Goal: Task Accomplishment & Management: Complete application form

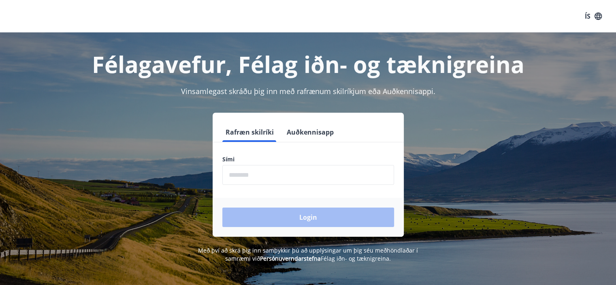
click at [336, 160] on label "Sími" at bounding box center [308, 159] width 172 height 8
click at [335, 168] on input "phone" at bounding box center [308, 175] width 172 height 20
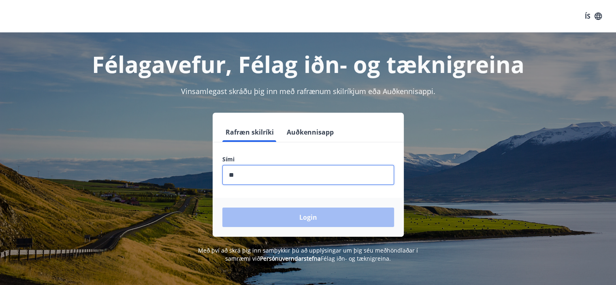
type input "*"
type input "********"
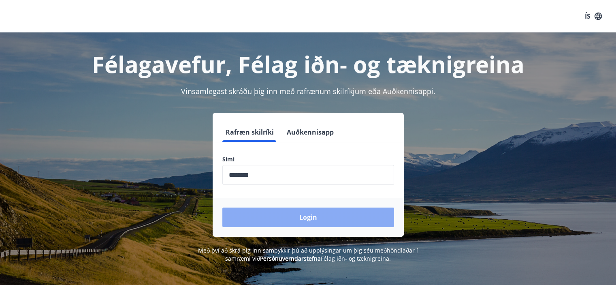
click at [322, 224] on button "Login" at bounding box center [308, 216] width 172 height 19
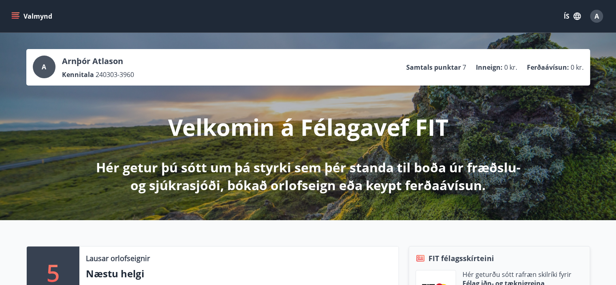
click at [18, 17] on icon "menu" at bounding box center [15, 16] width 8 height 8
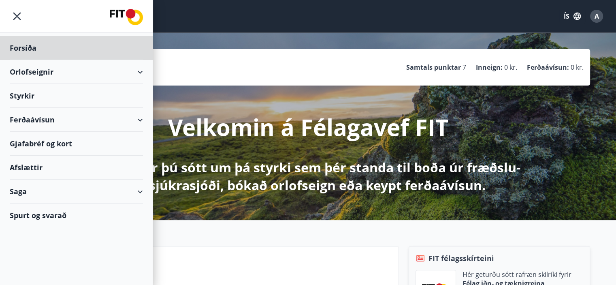
click at [28, 93] on div "Styrkir" at bounding box center [76, 96] width 133 height 24
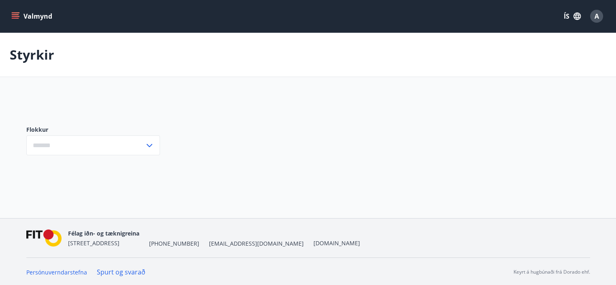
type input "***"
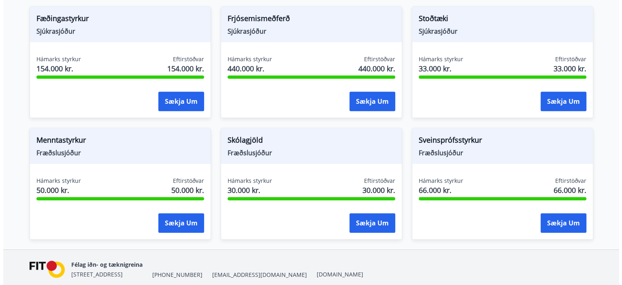
scroll to position [631, 0]
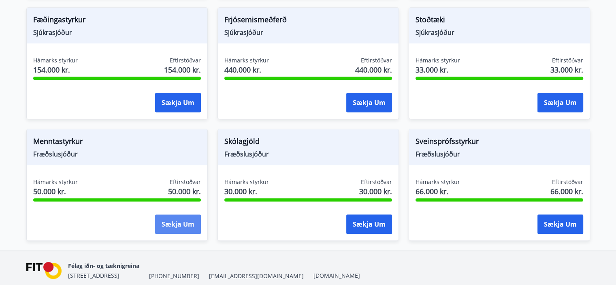
click at [179, 221] on button "Sækja um" at bounding box center [178, 223] width 46 height 19
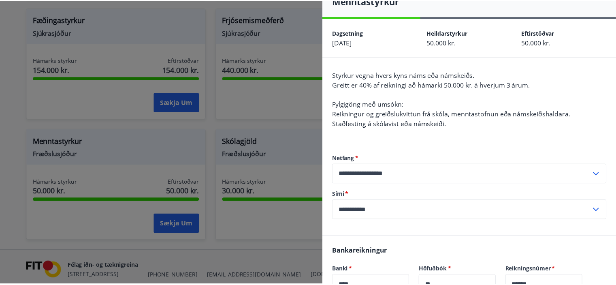
scroll to position [14, 0]
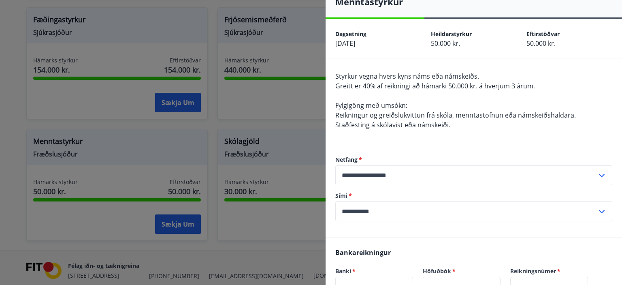
click at [241, 260] on div at bounding box center [311, 142] width 622 height 285
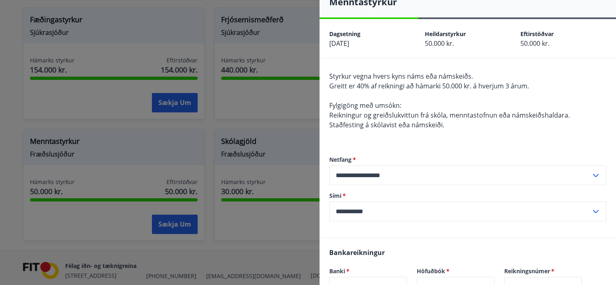
scroll to position [0, 0]
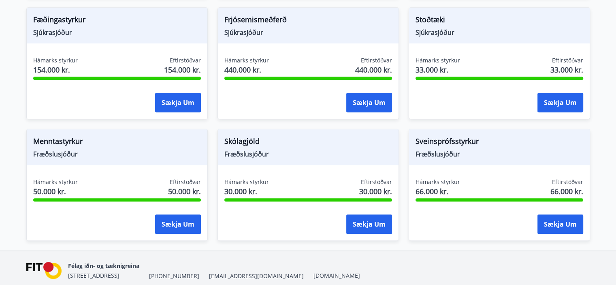
click at [316, 160] on div "Skólagjöld Fræðslusjóður" at bounding box center [308, 147] width 181 height 36
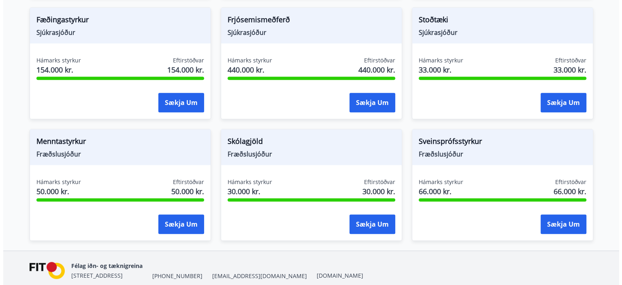
scroll to position [636, 0]
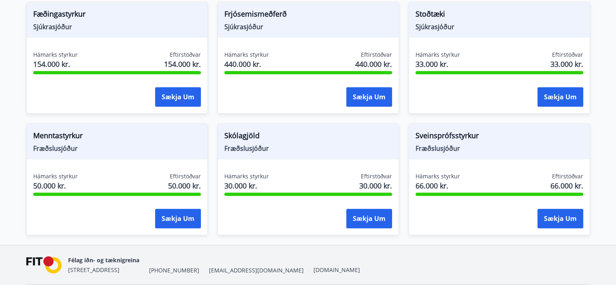
click at [476, 131] on span "Sveinsprófsstyrkur" at bounding box center [499, 137] width 168 height 14
click at [466, 134] on span "Sveinsprófsstyrkur" at bounding box center [499, 137] width 168 height 14
click at [554, 210] on button "Sækja um" at bounding box center [560, 218] width 46 height 19
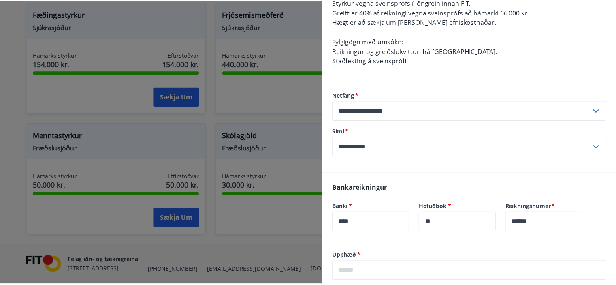
scroll to position [0, 0]
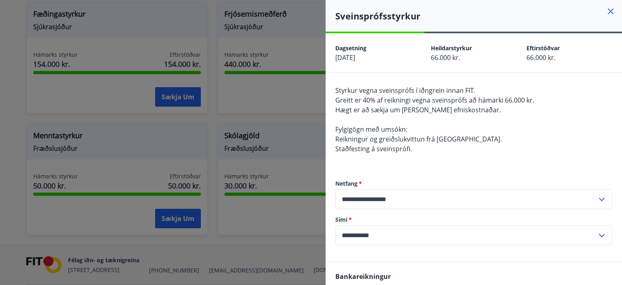
click at [254, 251] on div at bounding box center [311, 142] width 622 height 285
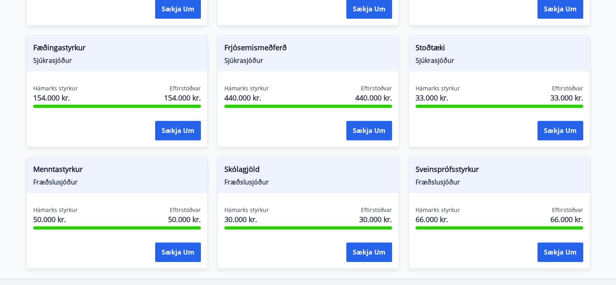
scroll to position [588, 0]
